Goal: Navigation & Orientation: Find specific page/section

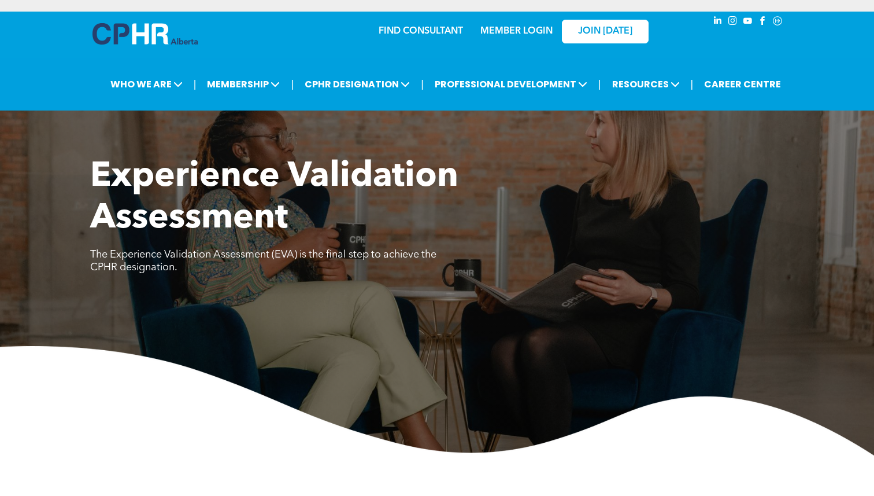
click at [516, 35] on link "MEMBER LOGIN" at bounding box center [517, 31] width 72 height 9
click at [492, 25] on div "MEMBER LOGIN" at bounding box center [516, 27] width 75 height 21
click at [496, 28] on link "MEMBER LOGIN" at bounding box center [517, 31] width 72 height 9
click at [523, 34] on link "MEMBER LOGIN" at bounding box center [517, 31] width 72 height 9
click at [527, 32] on link "MEMBER LOGIN" at bounding box center [517, 31] width 72 height 9
